Goal: Task Accomplishment & Management: Manage account settings

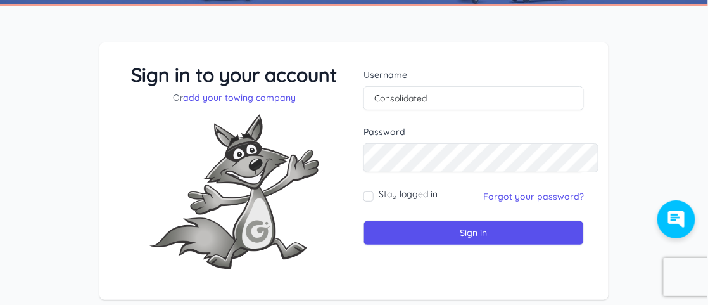
scroll to position [63, 0]
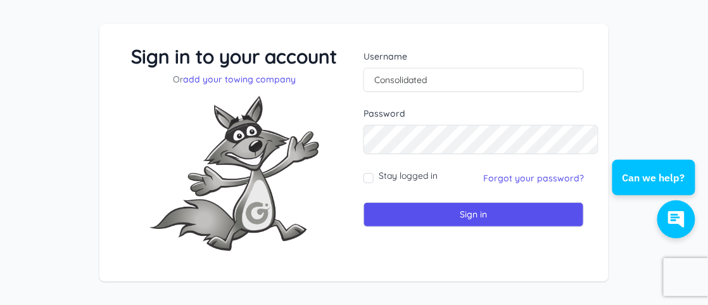
click at [401, 182] on label "Stay logged in" at bounding box center [408, 175] width 59 height 13
click at [374, 183] on input "Stay logged in" at bounding box center [369, 178] width 10 height 10
checkbox input "true"
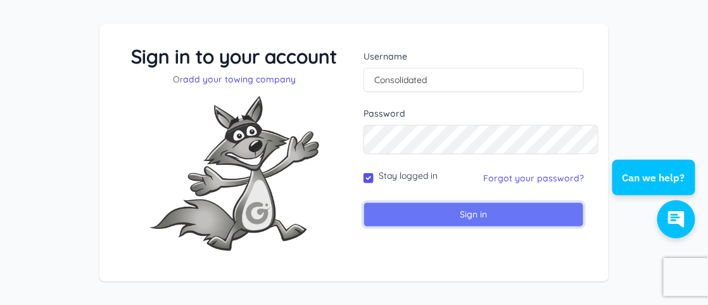
click at [439, 227] on input "Sign in" at bounding box center [474, 214] width 220 height 25
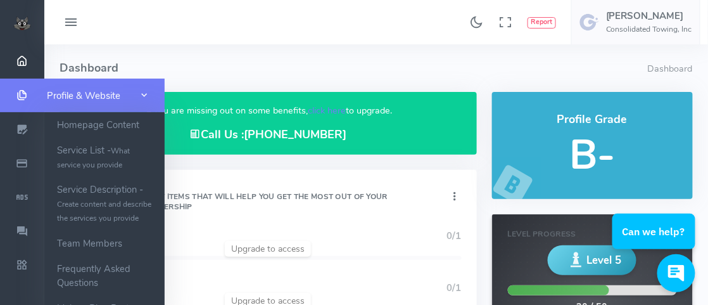
click at [20, 95] on icon "scrollable content" at bounding box center [22, 95] width 32 height 13
click at [60, 95] on span "Profile & Website" at bounding box center [83, 95] width 73 height 13
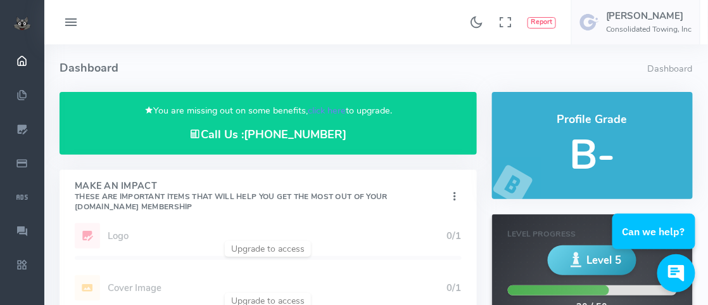
click at [20, 22] on img at bounding box center [22, 23] width 18 height 14
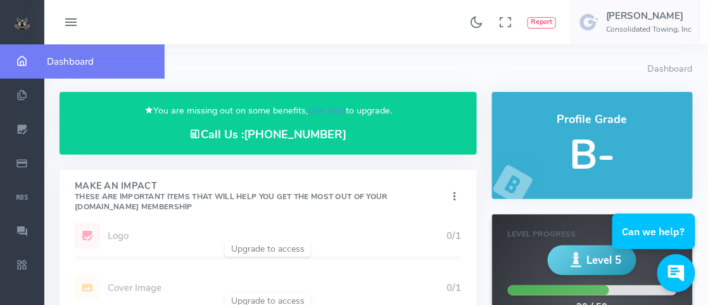
click at [23, 61] on icon "scrollable content" at bounding box center [22, 61] width 32 height 13
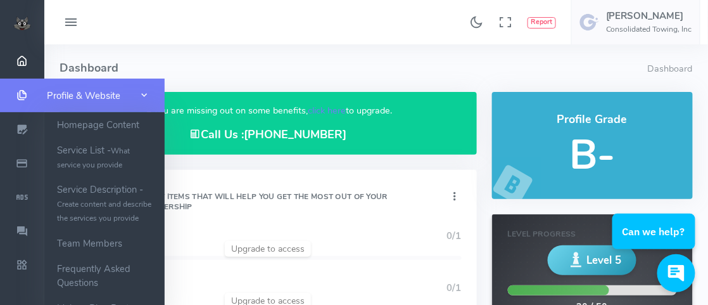
click at [22, 99] on icon "scrollable content" at bounding box center [22, 95] width 32 height 13
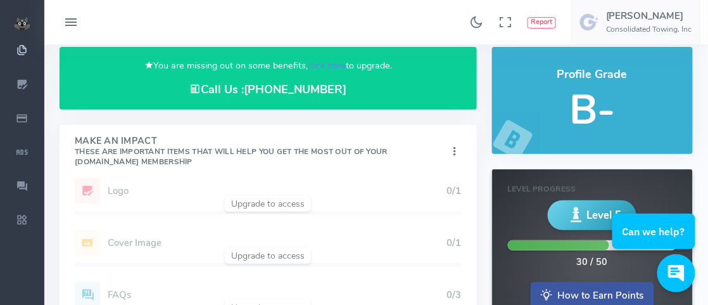
scroll to position [63, 0]
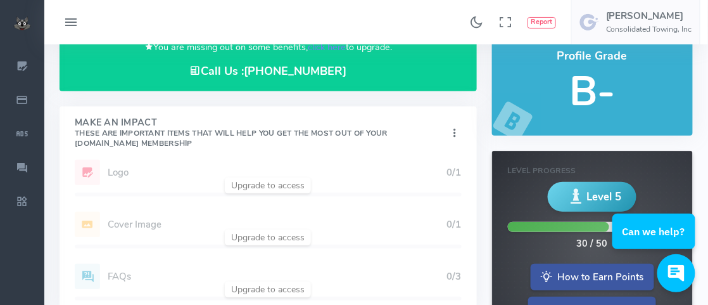
click at [137, 207] on div "Add Website 1/1 Logo 0/1 Cover Image 0/1 Profile Description 1/1 FAQs 0/3" at bounding box center [268, 238] width 417 height 156
click at [288, 225] on div "Add Website 1/1 Logo 0/1 Cover Image 0/1 Profile Description 1/1 FAQs 0/3" at bounding box center [268, 238] width 417 height 156
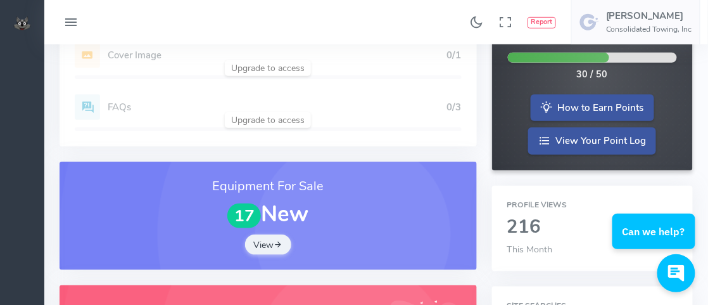
scroll to position [0, 0]
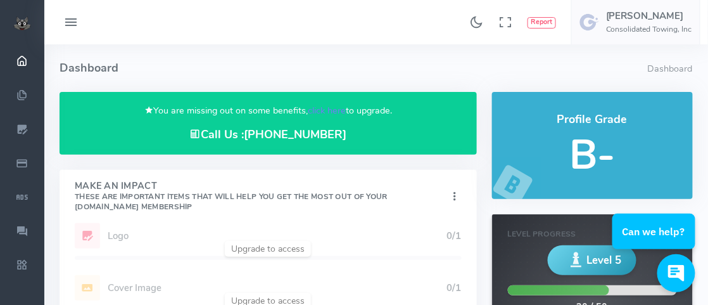
click at [77, 18] on icon at bounding box center [70, 23] width 15 height 20
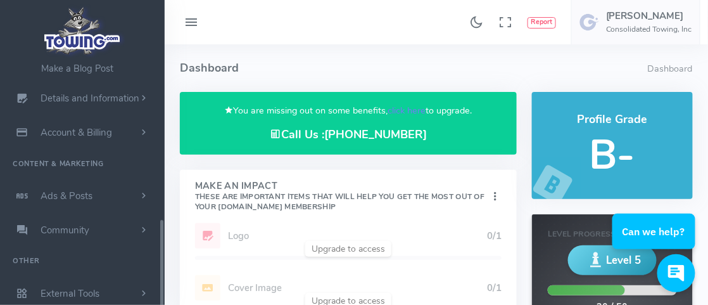
scroll to position [63, 0]
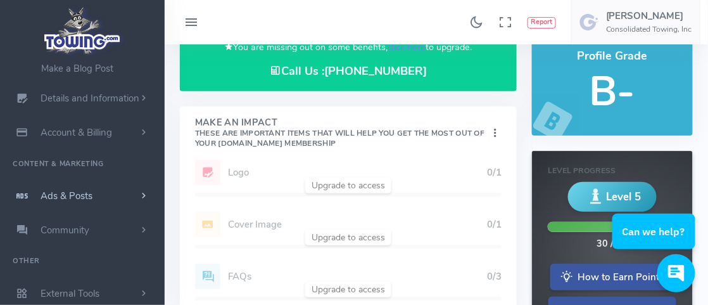
click at [92, 189] on span "Ads & Posts" at bounding box center [67, 195] width 52 height 13
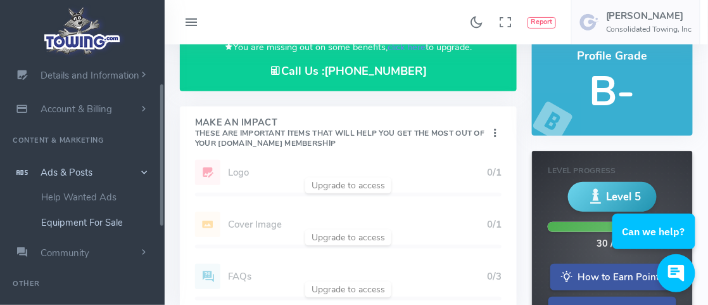
scroll to position [0, 0]
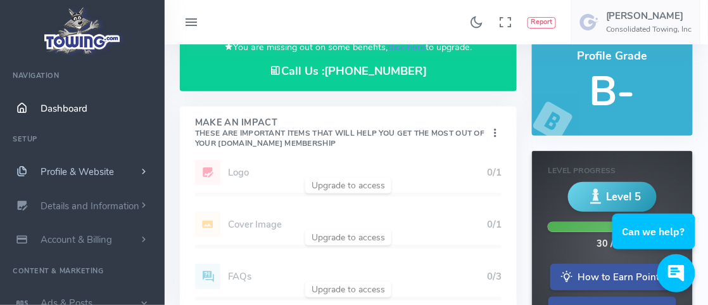
click at [108, 178] on span "Profile & Website" at bounding box center [77, 171] width 73 height 13
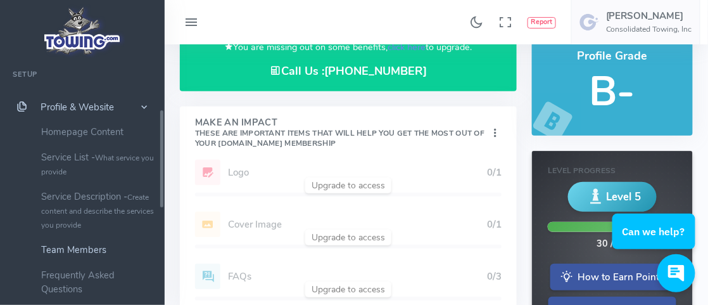
scroll to position [63, 0]
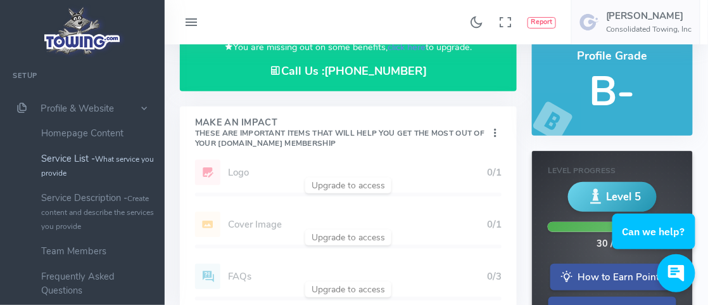
click at [115, 177] on small "What service you provide" at bounding box center [97, 166] width 113 height 24
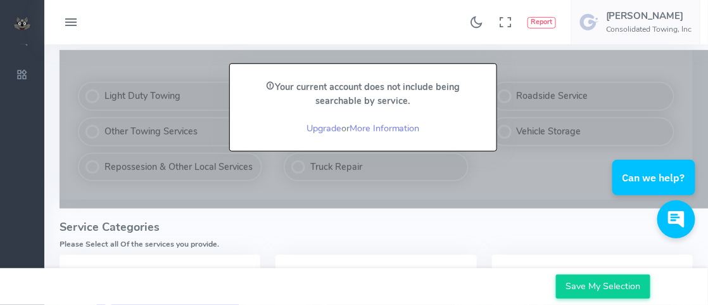
scroll to position [190, 0]
